Goal: Transaction & Acquisition: Download file/media

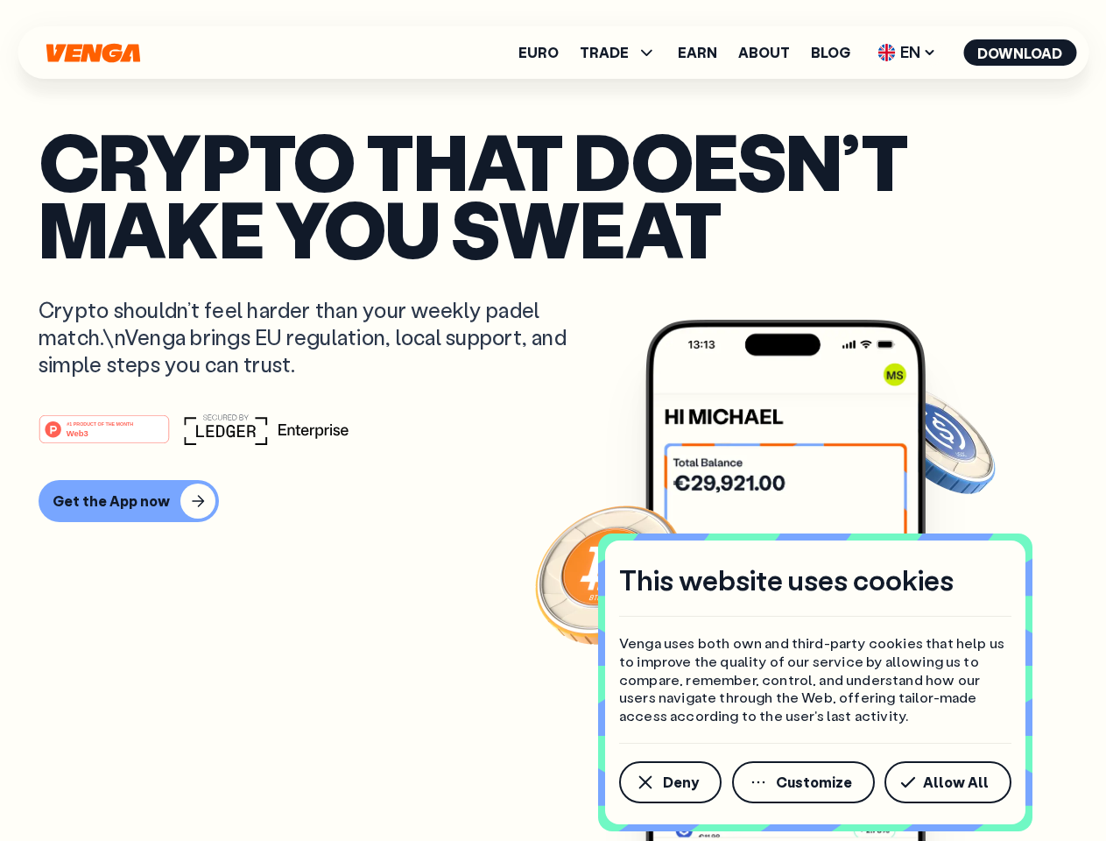
click at [553, 420] on div "#1 PRODUCT OF THE MONTH Web3" at bounding box center [553, 429] width 1029 height 32
click at [669, 782] on span "Deny" at bounding box center [681, 782] width 36 height 14
click at [805, 782] on img at bounding box center [785, 613] width 280 height 587
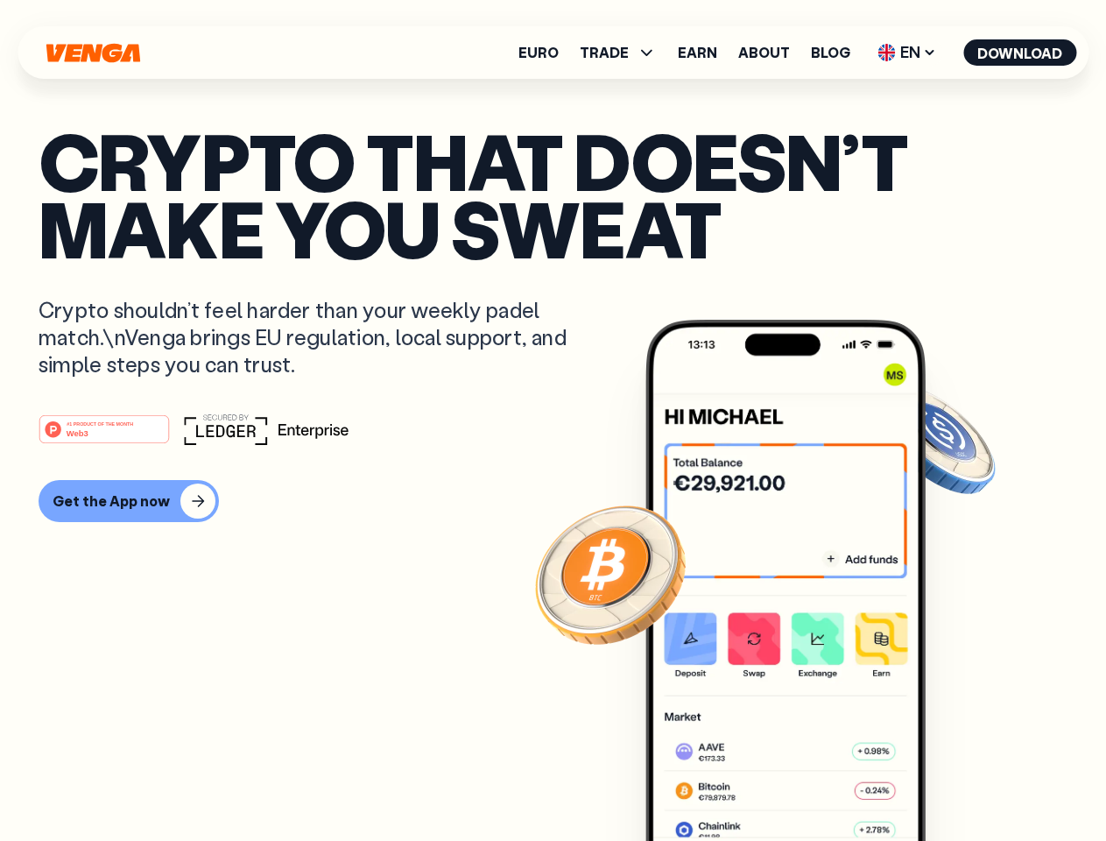
click at [951, 782] on article "Crypto that doesn’t make you sweat Crypto shouldn’t feel harder than your weekl…" at bounding box center [553, 455] width 1029 height 657
click at [623, 53] on span "TRADE" at bounding box center [604, 53] width 49 height 14
click at [907, 53] on span "EN" at bounding box center [906, 53] width 71 height 28
click at [1020, 53] on button "Download" at bounding box center [1019, 52] width 113 height 26
click at [553, 468] on div "#1 PRODUCT OF THE MONTH Web3 Get the App now" at bounding box center [553, 467] width 1029 height 109
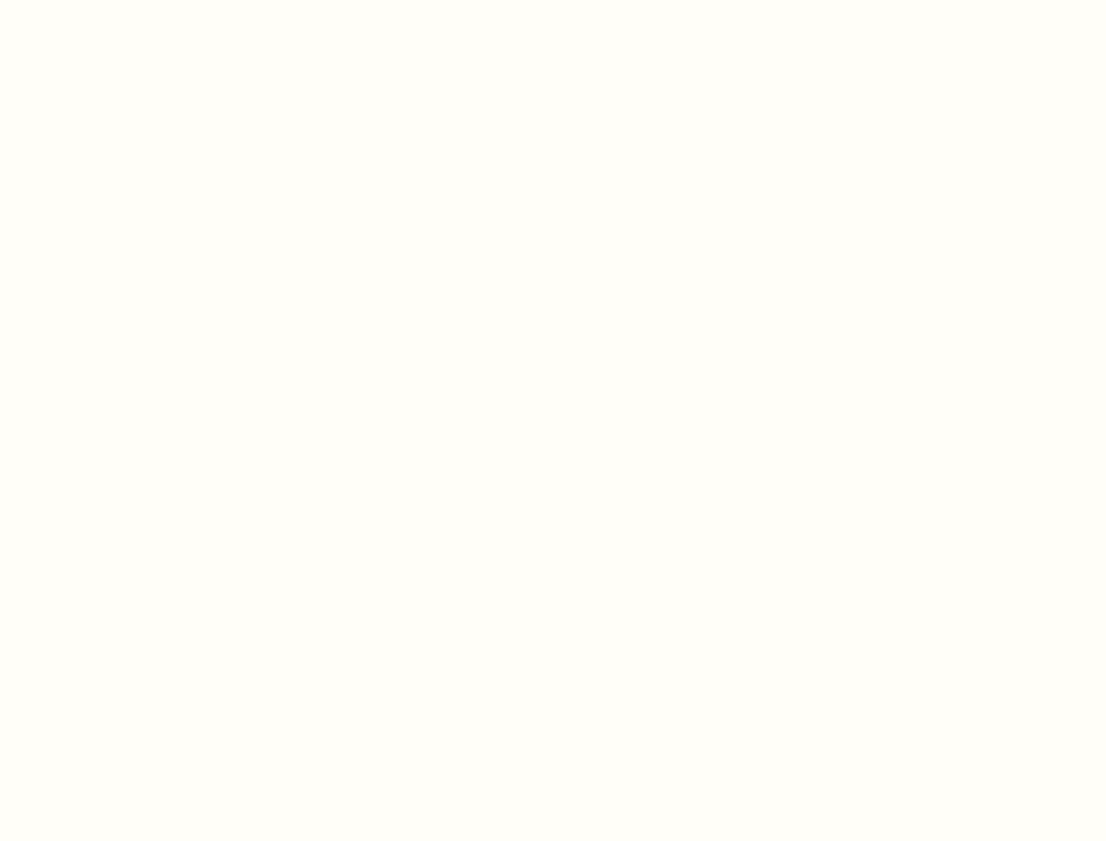
click at [107, 0] on html "This website uses cookies Venga uses both own and third-party cookies that help…" at bounding box center [553, 0] width 1106 height 0
